Goal: Task Accomplishment & Management: Complete application form

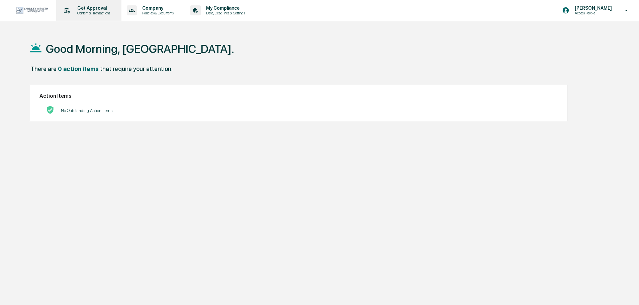
click at [82, 4] on div "Get Approval Content & Transactions" at bounding box center [88, 10] width 59 height 21
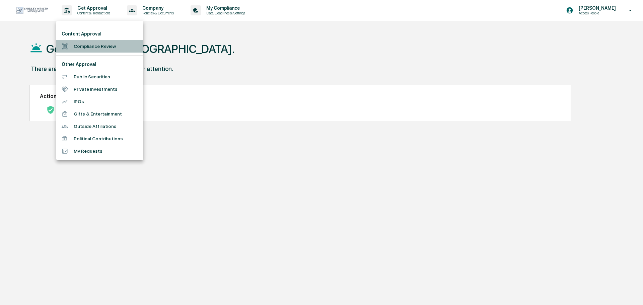
click at [103, 50] on li "Compliance Review" at bounding box center [99, 46] width 87 height 12
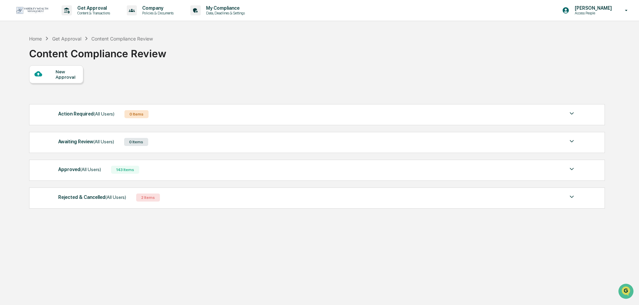
click at [52, 74] on div at bounding box center [44, 74] width 21 height 8
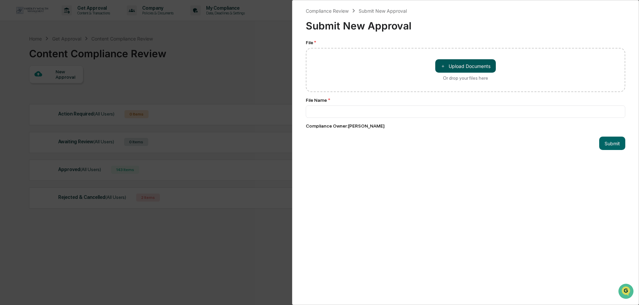
click at [471, 65] on button "＋ Upload Documents" at bounding box center [465, 65] width 61 height 13
type input "**********"
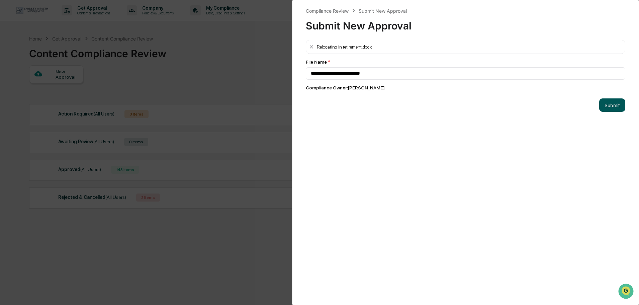
drag, startPoint x: 604, startPoint y: 106, endPoint x: 597, endPoint y: 109, distance: 7.7
click at [603, 107] on button "Submit" at bounding box center [612, 104] width 26 height 13
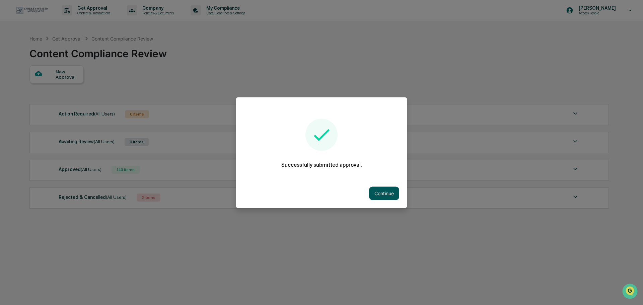
click at [382, 194] on button "Continue" at bounding box center [384, 192] width 30 height 13
